Goal: Find contact information

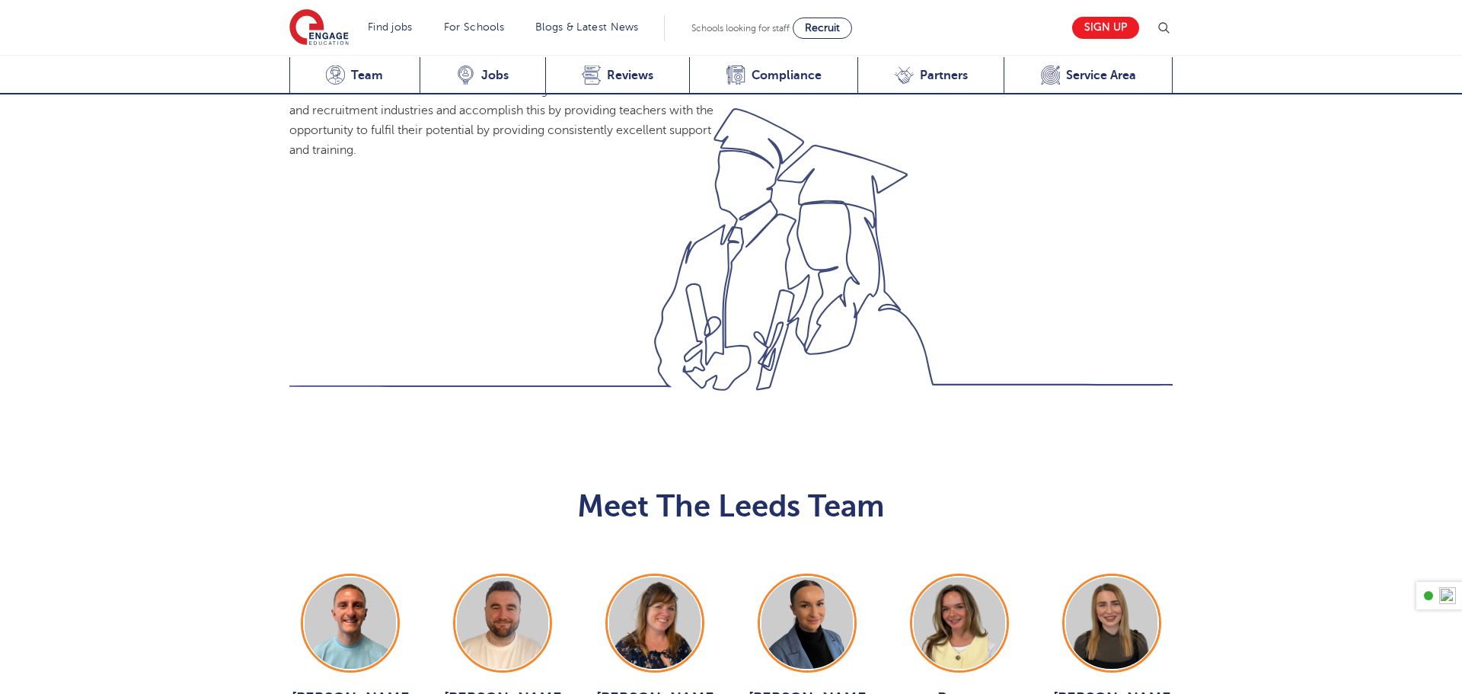
scroll to position [1392, 0]
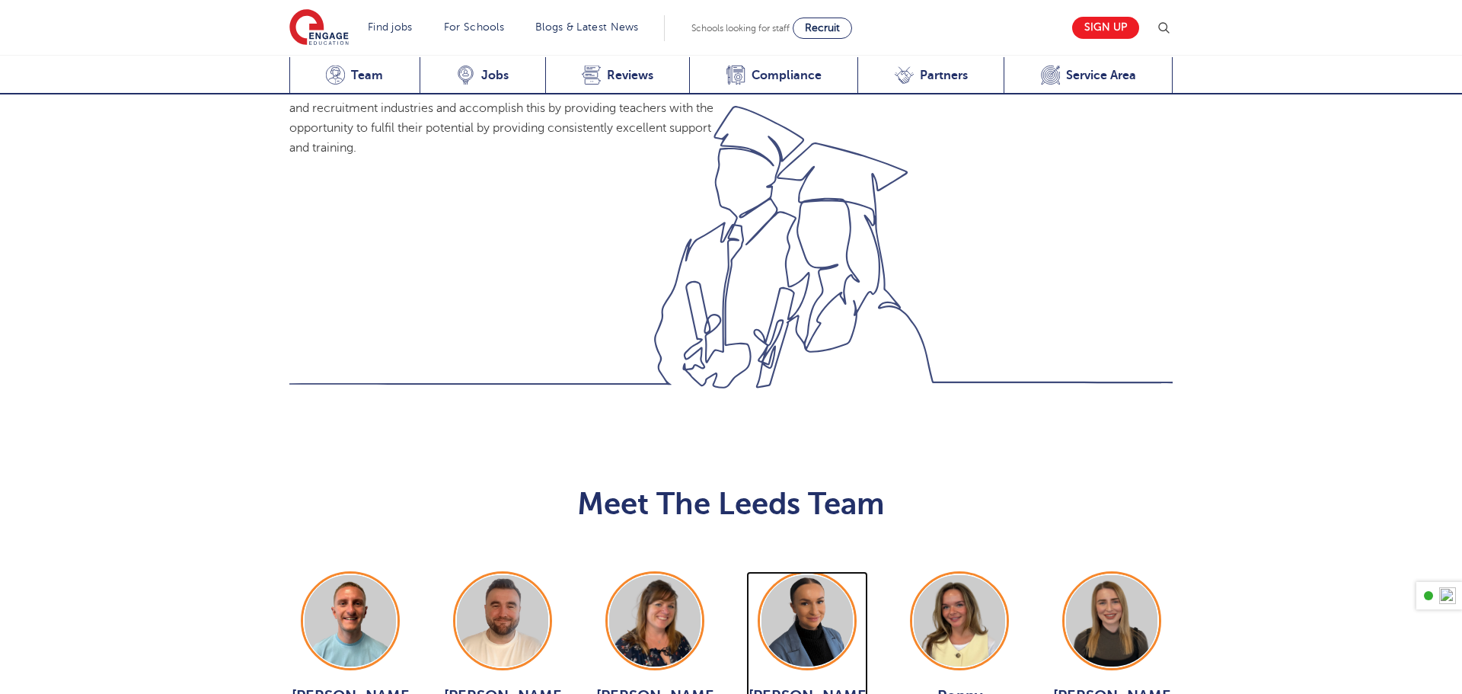
click at [806, 575] on img at bounding box center [807, 620] width 91 height 91
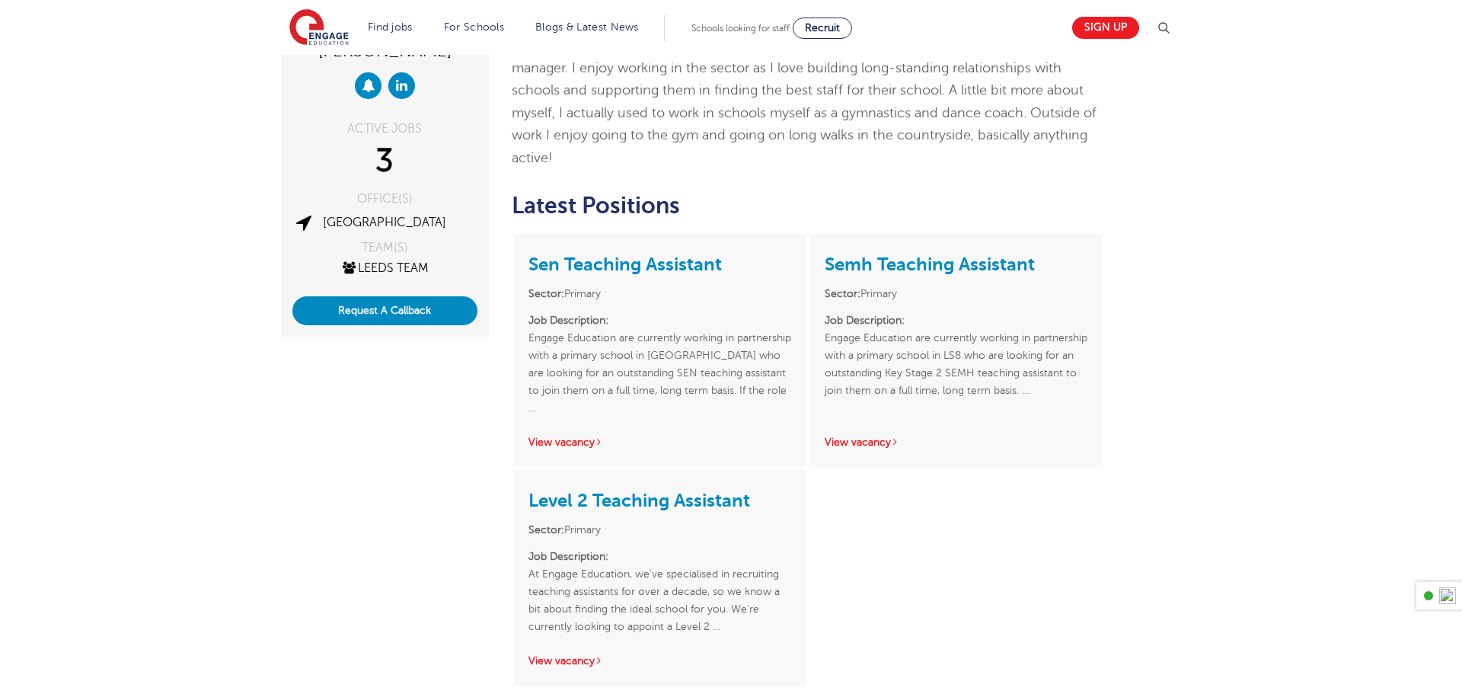
scroll to position [283, 0]
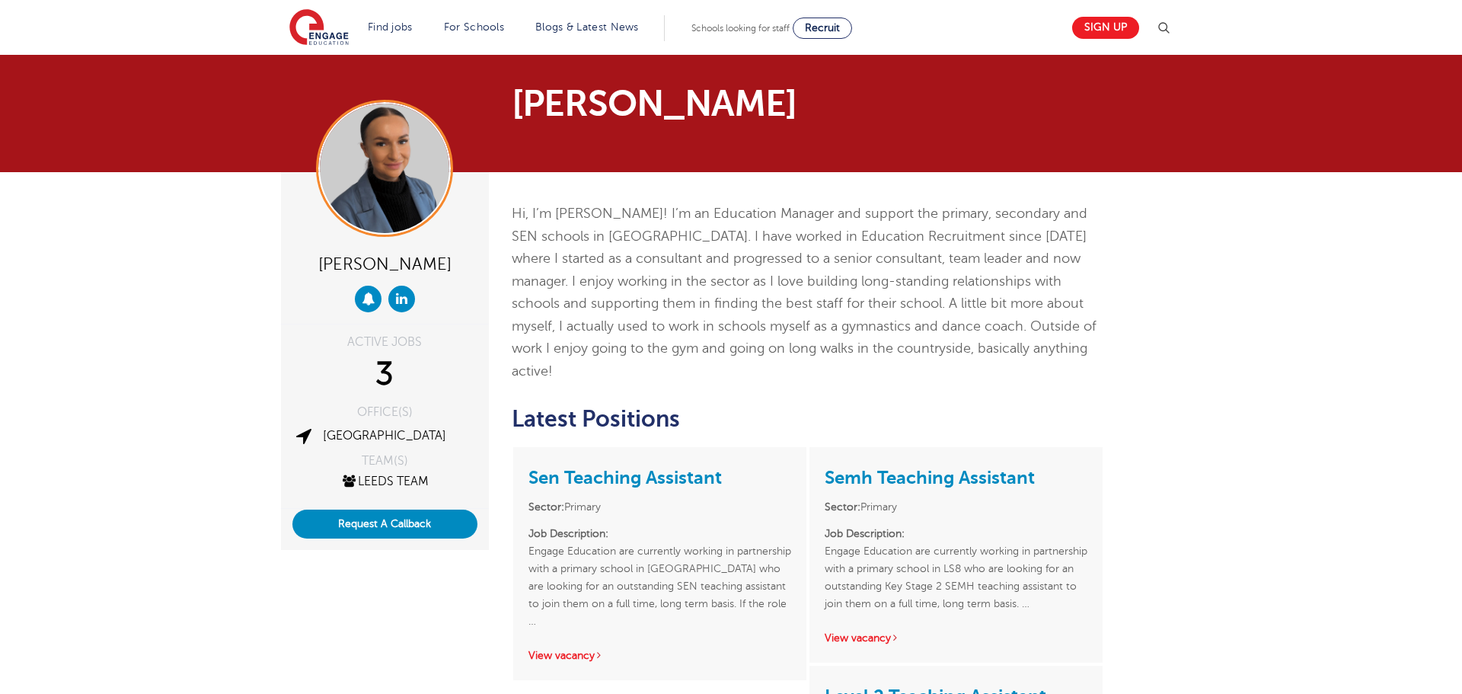
scroll to position [283, 0]
